Goal: Task Accomplishment & Management: Manage account settings

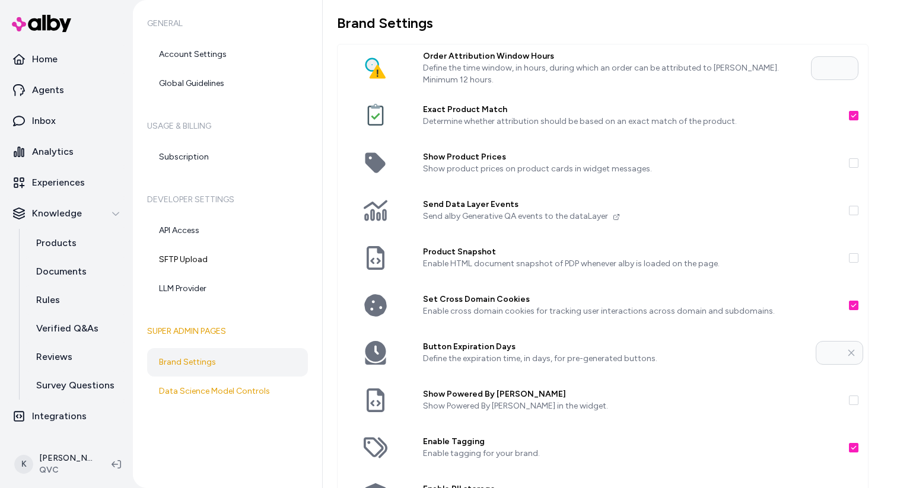
type input "**"
